Goal: Task Accomplishment & Management: Manage account settings

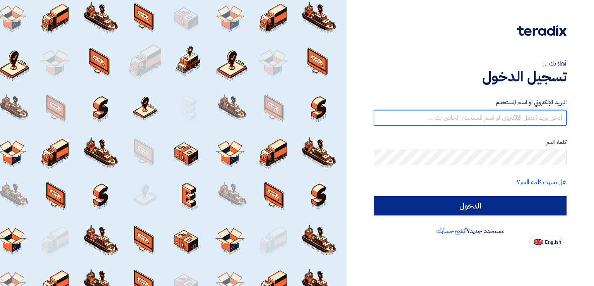
type input "[EMAIL_ADDRESS][DOMAIN_NAME]"
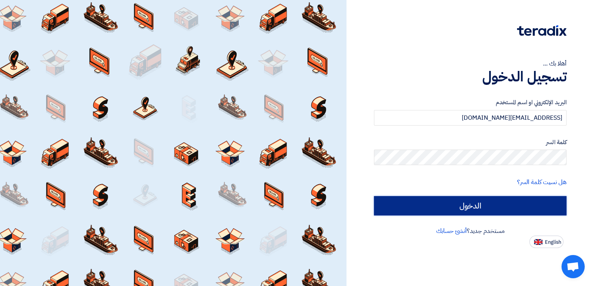
click at [458, 210] on input "الدخول" at bounding box center [470, 205] width 193 height 19
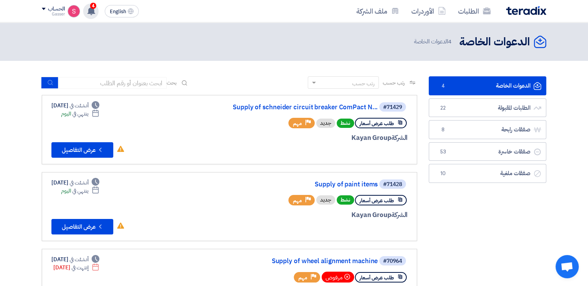
click at [91, 12] on use at bounding box center [91, 11] width 8 height 9
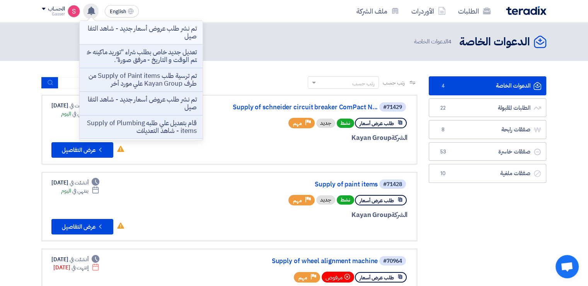
click at [164, 34] on p "تم نشر طلب عروض أسعار جديد - شاهد التفاصيل" at bounding box center [141, 32] width 111 height 15
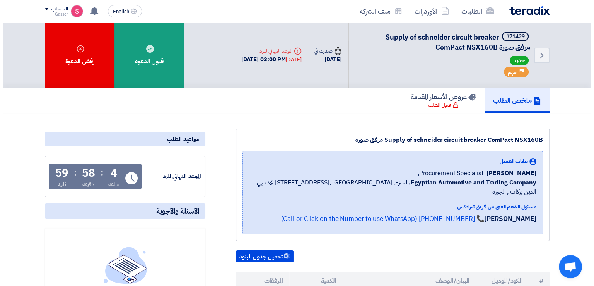
scroll to position [180, 0]
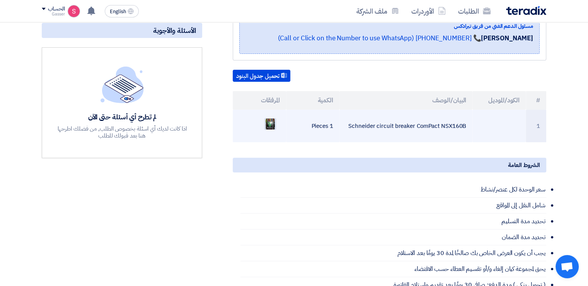
click at [274, 117] on img at bounding box center [270, 124] width 11 height 14
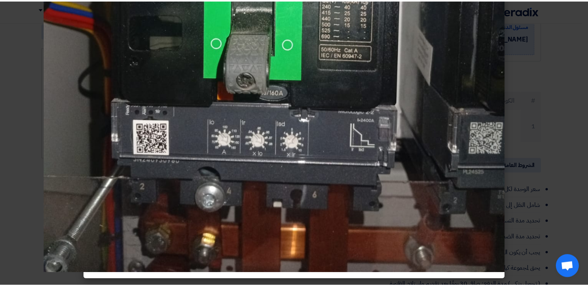
scroll to position [0, 0]
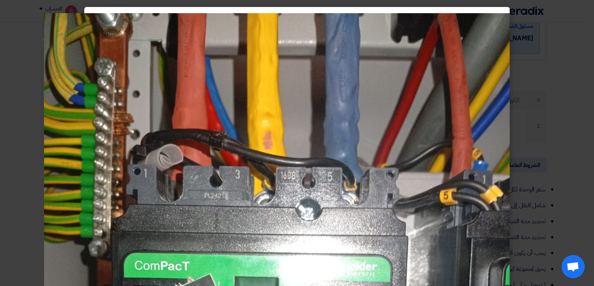
click at [531, 65] on modal-container at bounding box center [297, 143] width 594 height 286
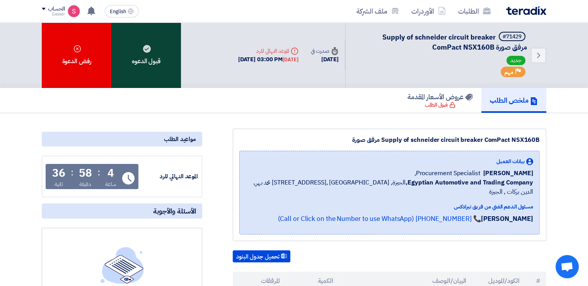
click at [162, 51] on div "قبول الدعوه" at bounding box center [146, 54] width 70 height 65
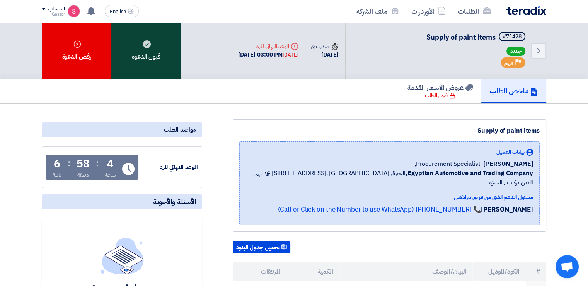
click at [142, 54] on div "قبول الدعوه" at bounding box center [146, 50] width 70 height 56
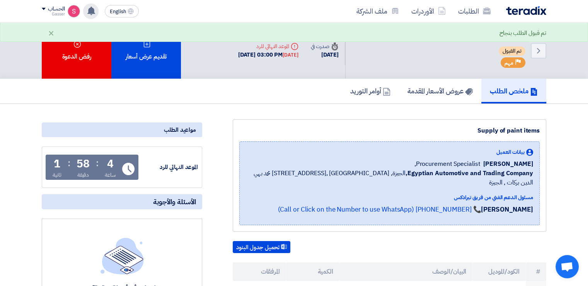
click at [95, 17] on div "تم نشر طلب عروض أسعار جديد - شاهد التفاصيل 15 hours ago تعديل جديد خاص بطلب شرا…" at bounding box center [90, 10] width 15 height 15
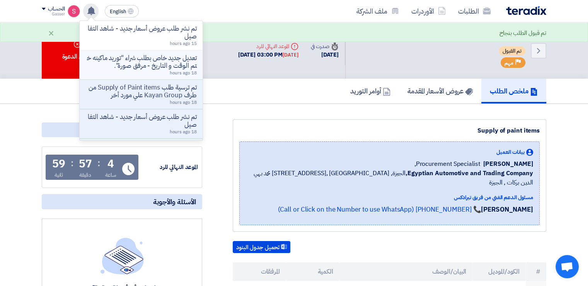
click at [188, 69] on span "18 hours ago" at bounding box center [183, 72] width 27 height 7
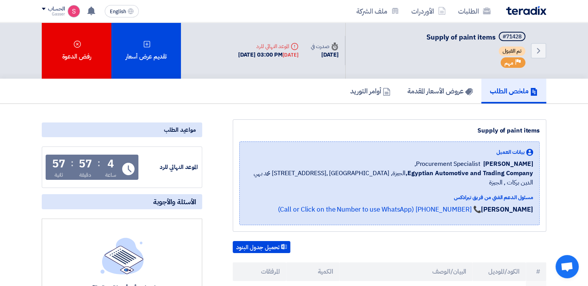
drag, startPoint x: 95, startPoint y: 8, endPoint x: 108, endPoint y: 30, distance: 25.5
click at [93, 8] on icon at bounding box center [91, 11] width 9 height 9
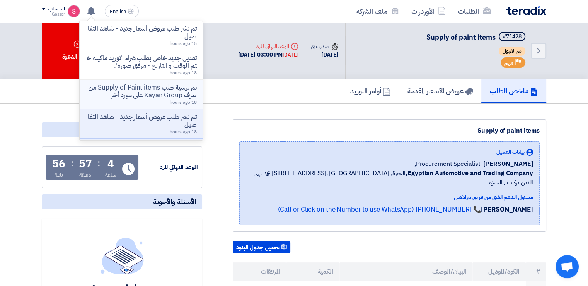
click at [176, 93] on p "تم ترسية طلب Supply of Paint items من طرف Kayan Group علي مورد أخر" at bounding box center [141, 91] width 111 height 15
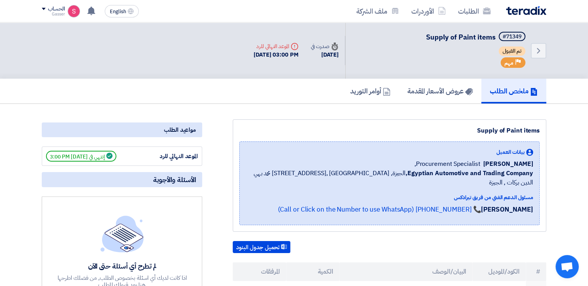
scroll to position [180, 0]
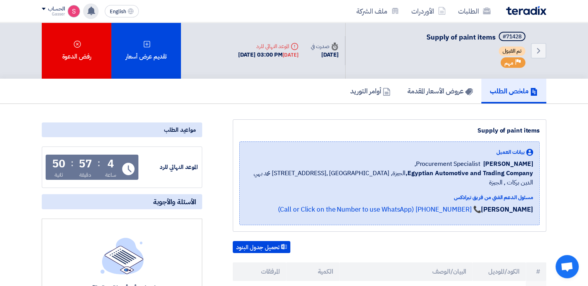
click at [92, 10] on use at bounding box center [91, 11] width 8 height 9
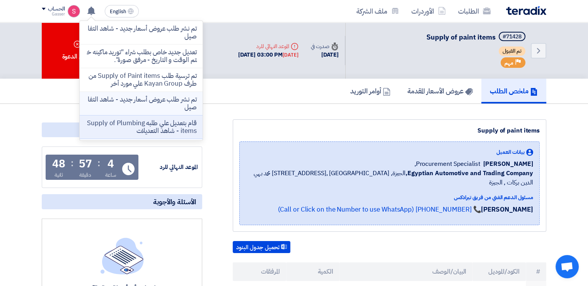
click at [165, 97] on p "تم نشر طلب عروض أسعار جديد - شاهد التفاصيل" at bounding box center [141, 103] width 111 height 15
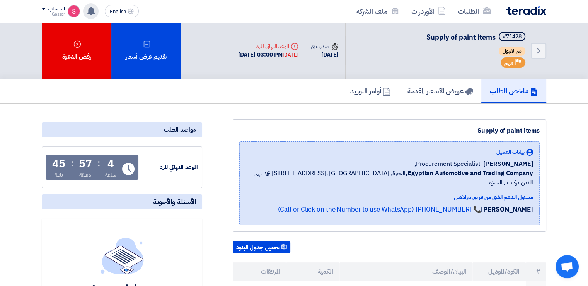
click at [87, 9] on icon at bounding box center [91, 11] width 9 height 9
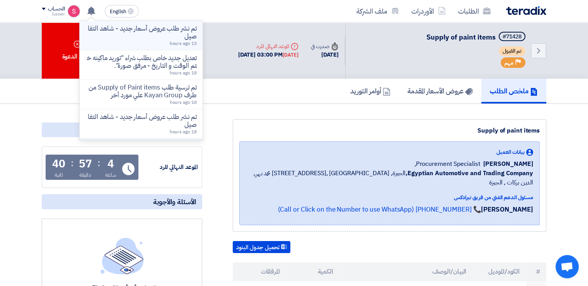
click at [183, 39] on p "تم نشر طلب عروض أسعار جديد - شاهد التفاصيل" at bounding box center [141, 32] width 111 height 15
